Goal: Find specific page/section: Find specific page/section

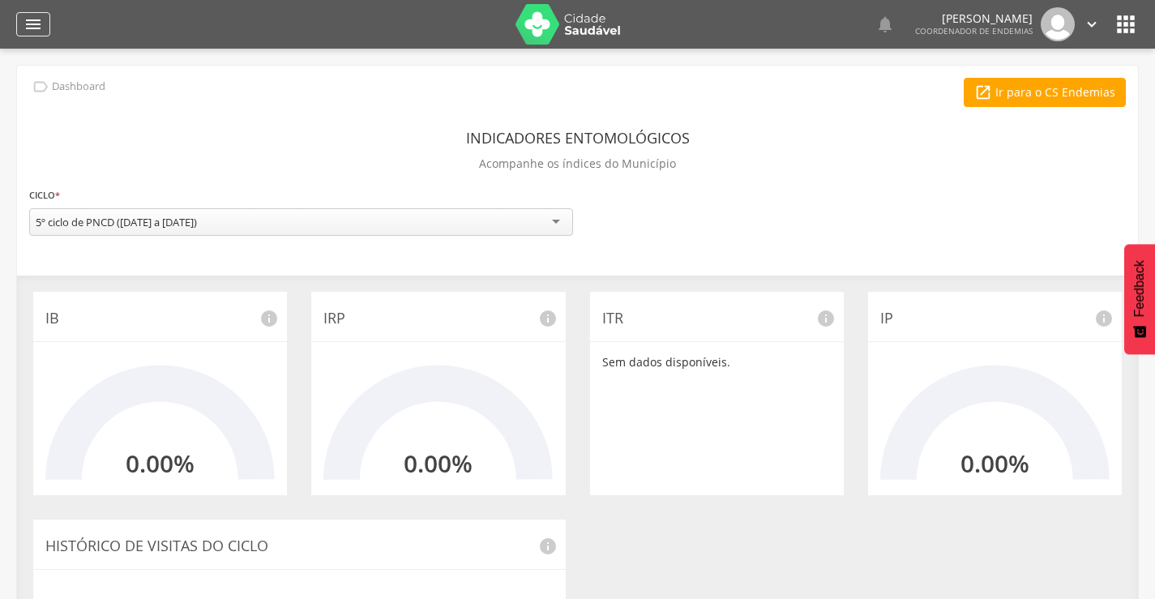
click at [29, 13] on div "" at bounding box center [33, 24] width 34 height 24
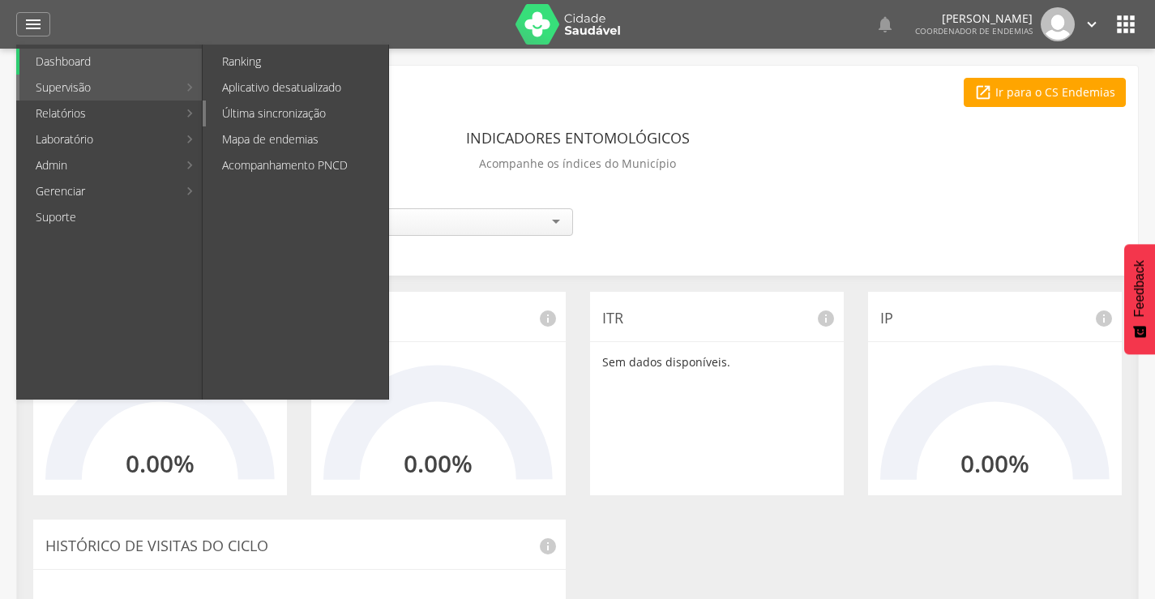
click at [274, 113] on link "Última sincronização" at bounding box center [297, 113] width 182 height 26
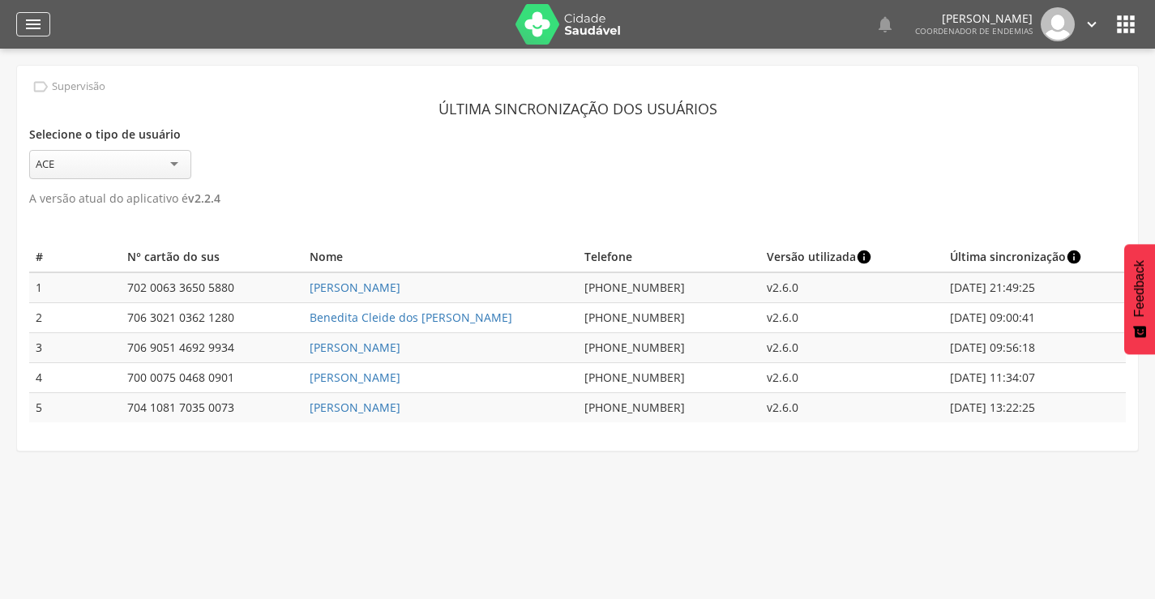
click at [32, 27] on icon "" at bounding box center [32, 24] width 19 height 19
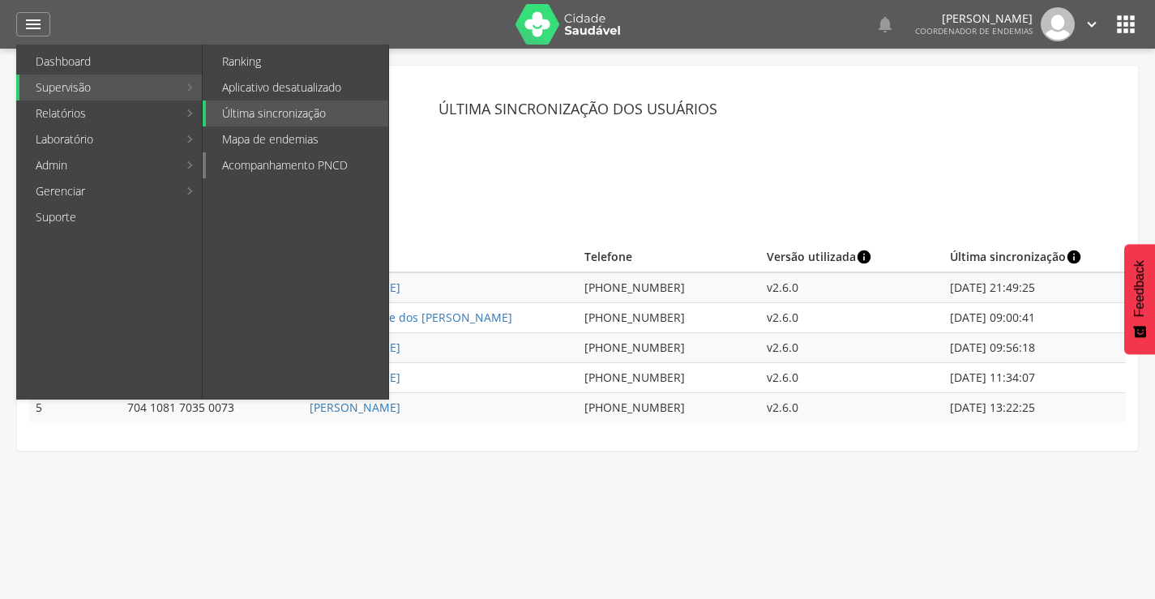
click at [240, 163] on link "Acompanhamento PNCD" at bounding box center [297, 165] width 182 height 26
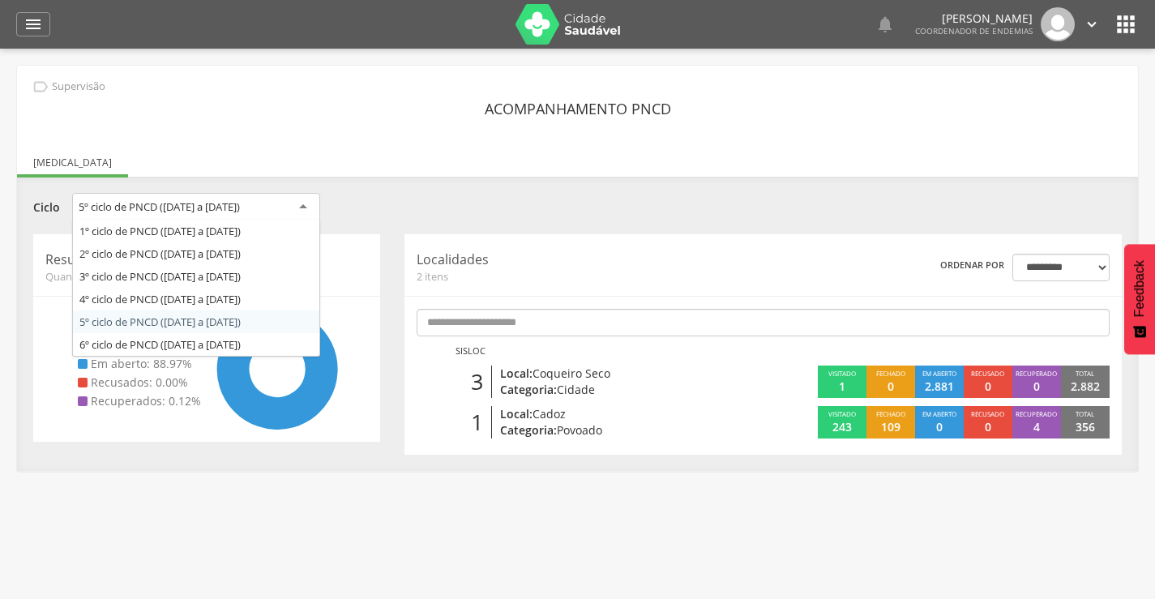
click at [138, 208] on div "5º ciclo de PNCD ([DATE] a [DATE])" at bounding box center [159, 206] width 161 height 15
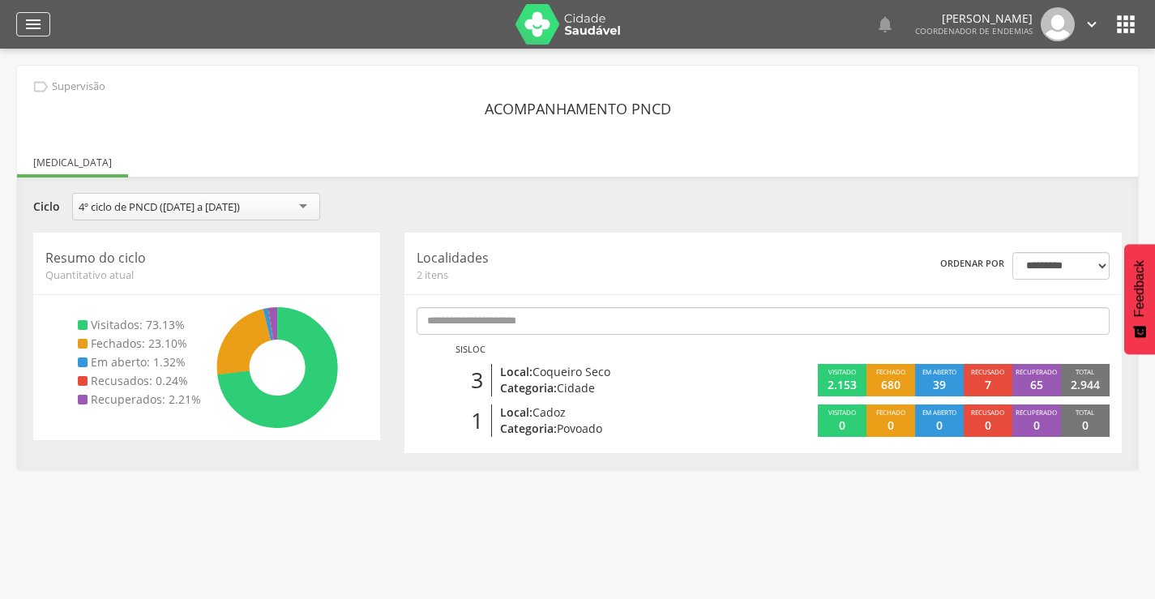
click at [36, 35] on div "" at bounding box center [33, 24] width 34 height 24
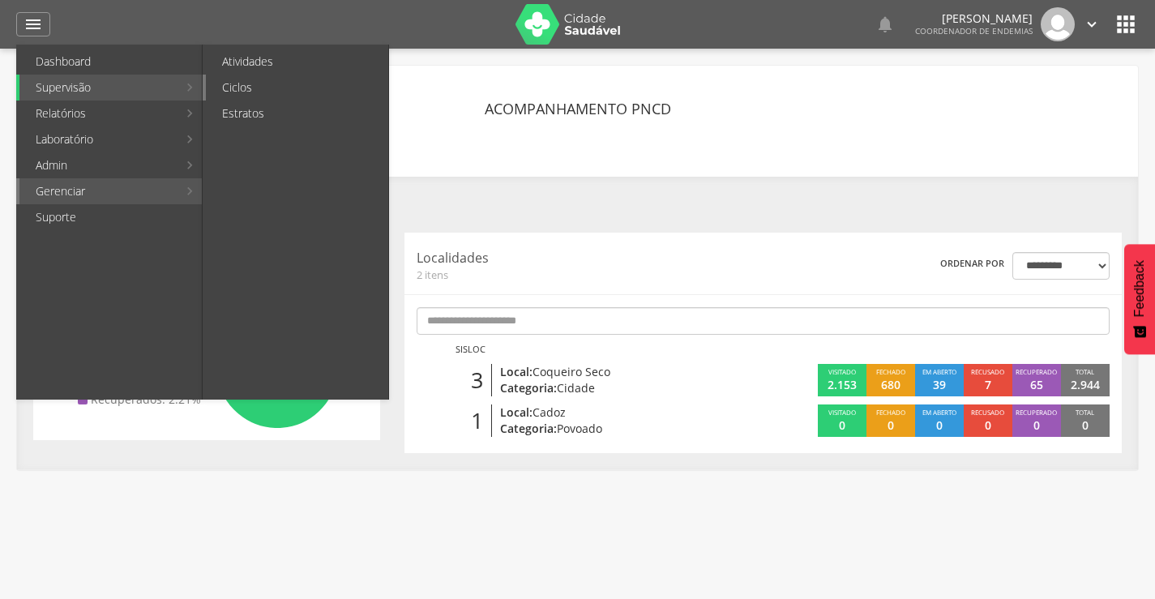
click at [249, 75] on link "Ciclos" at bounding box center [297, 88] width 182 height 26
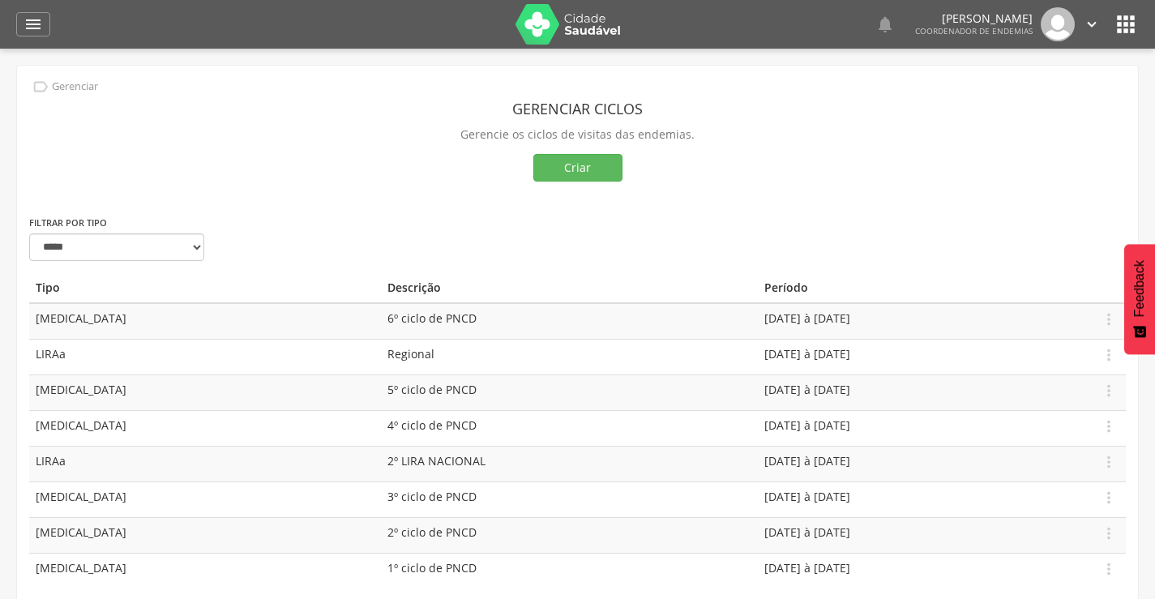
scroll to position [49, 0]
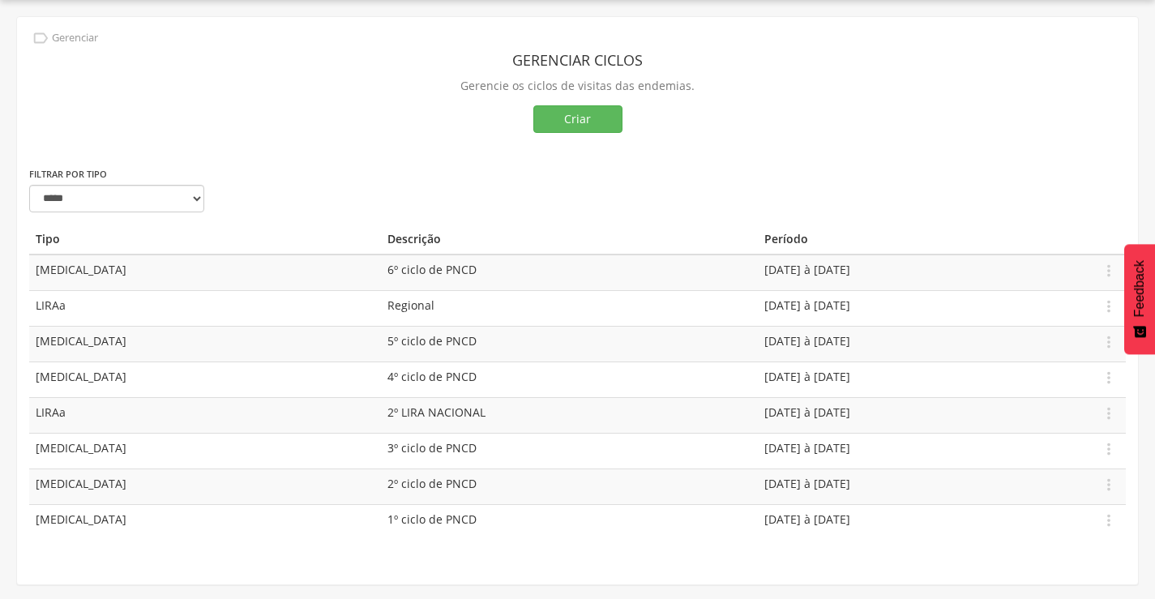
click at [381, 308] on td "Regional" at bounding box center [569, 308] width 377 height 36
